Goal: Information Seeking & Learning: Learn about a topic

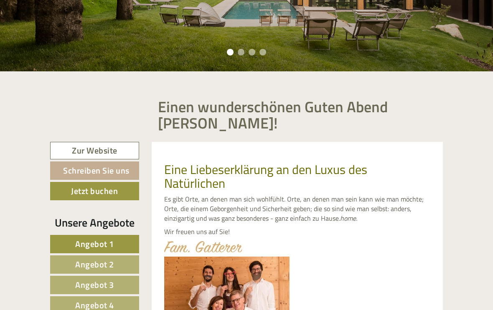
scroll to position [532, 0]
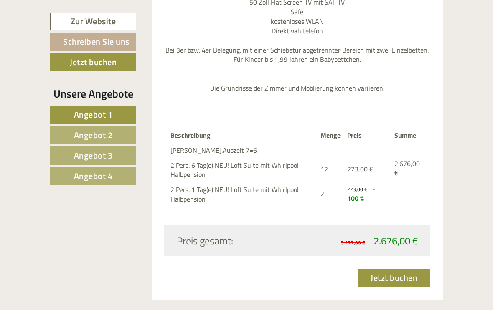
click at [65, 136] on link "Angebot 2" at bounding box center [93, 135] width 86 height 18
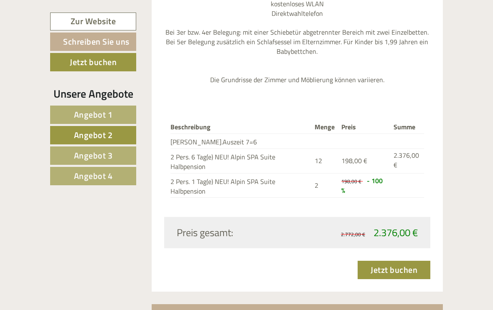
click at [70, 156] on link "Angebot 3" at bounding box center [93, 156] width 86 height 18
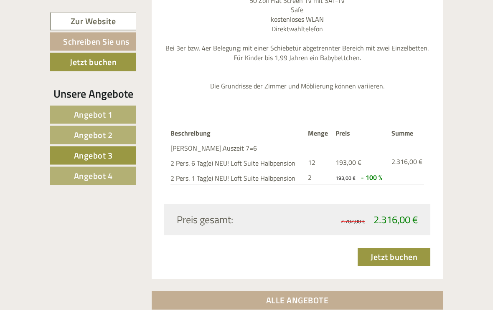
scroll to position [1049, 0]
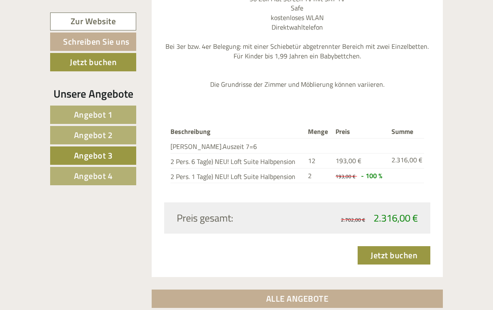
click at [74, 178] on span "Angebot 4" at bounding box center [93, 176] width 39 height 13
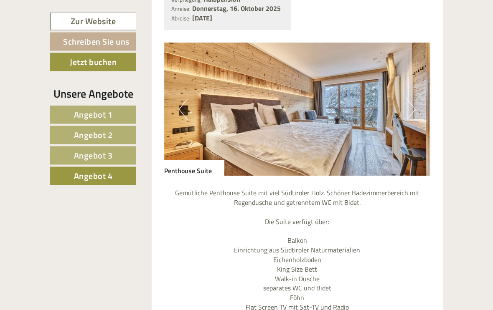
scroll to position [710, 0]
click at [420, 101] on img at bounding box center [297, 108] width 267 height 133
click at [413, 107] on button "Next" at bounding box center [411, 109] width 9 height 21
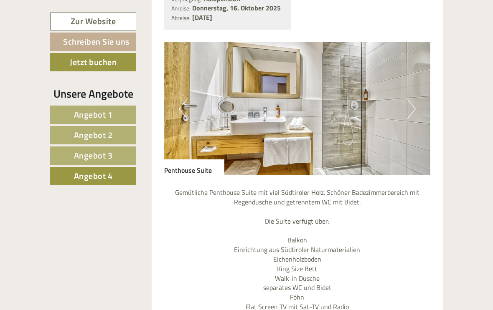
click at [417, 104] on img at bounding box center [297, 108] width 267 height 133
click at [415, 107] on button "Next" at bounding box center [411, 109] width 9 height 21
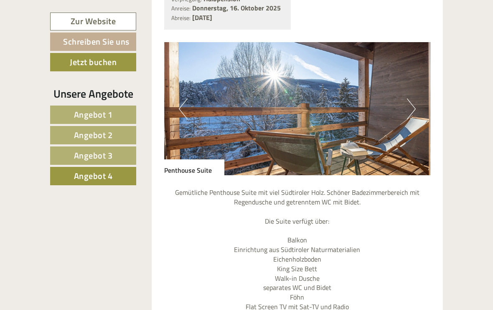
click at [420, 106] on img at bounding box center [297, 108] width 267 height 133
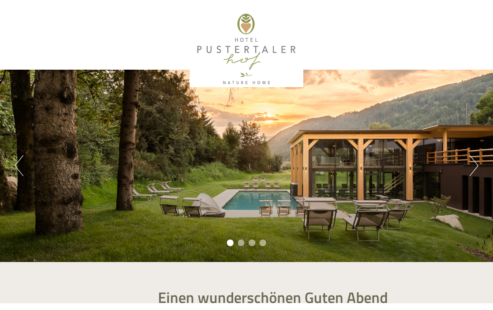
scroll to position [532, 0]
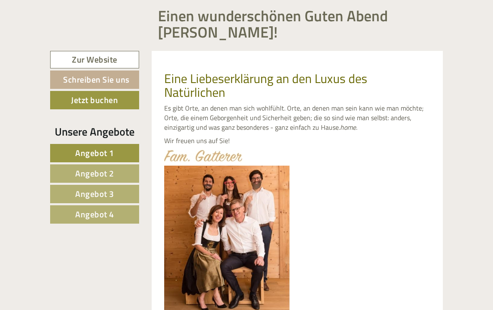
click at [73, 216] on link "Angebot 4" at bounding box center [94, 215] width 89 height 18
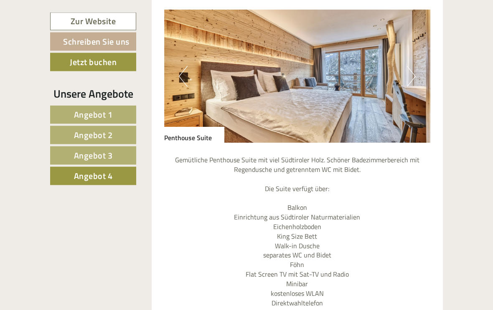
click at [414, 76] on button "Next" at bounding box center [411, 76] width 9 height 21
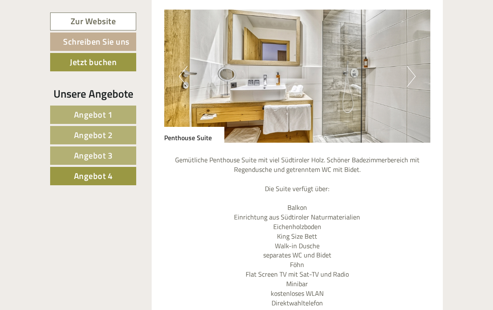
click at [413, 77] on button "Next" at bounding box center [411, 76] width 9 height 21
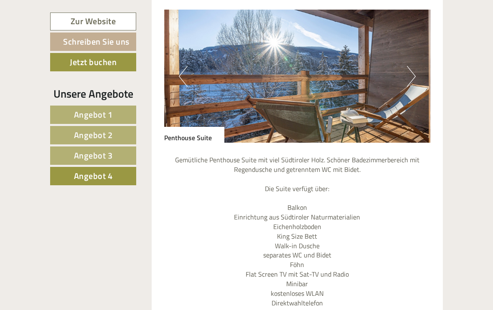
click at [415, 78] on button "Next" at bounding box center [411, 76] width 9 height 21
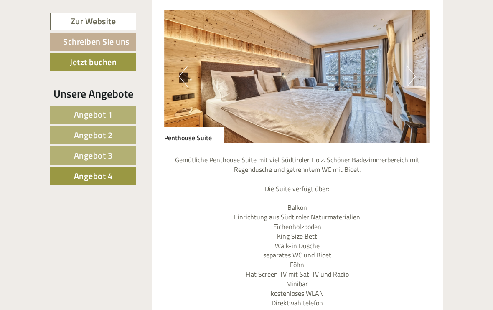
click at [409, 83] on button "Next" at bounding box center [411, 76] width 9 height 21
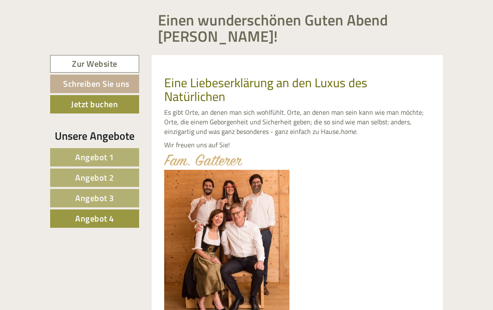
scroll to position [250, 0]
